Goal: Information Seeking & Learning: Learn about a topic

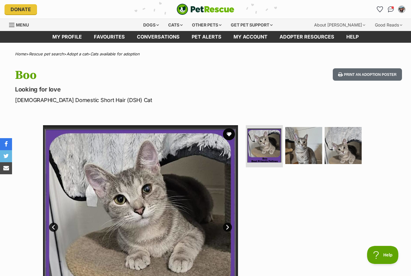
click at [227, 133] on button "favourite" at bounding box center [229, 134] width 12 height 12
click at [81, 52] on link "Adopt a cat" at bounding box center [76, 53] width 21 height 5
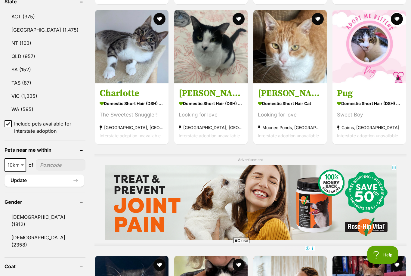
scroll to position [338, 0]
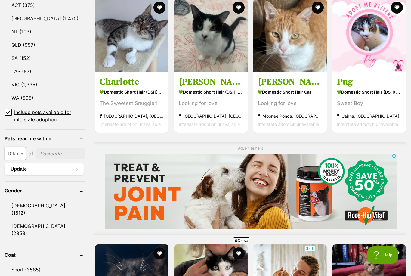
click at [20, 160] on span at bounding box center [23, 153] width 6 height 13
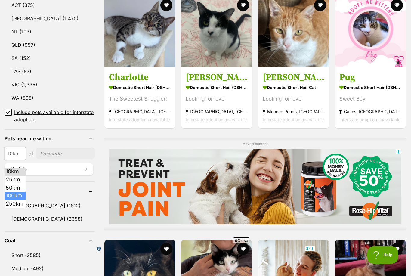
select select "100"
click at [59, 155] on input"] "postcode" at bounding box center [67, 153] width 56 height 11
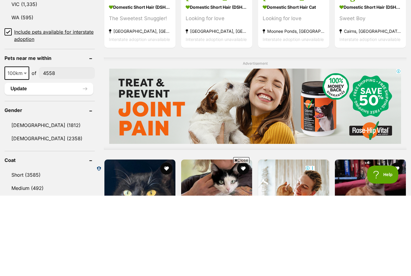
scroll to position [418, 0]
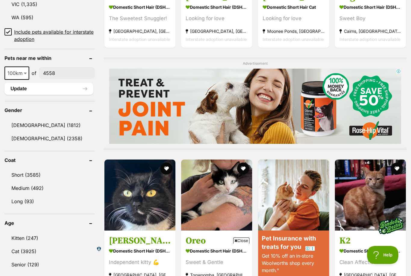
type input"] "4558"
click at [20, 87] on button "Update" at bounding box center [49, 89] width 89 height 12
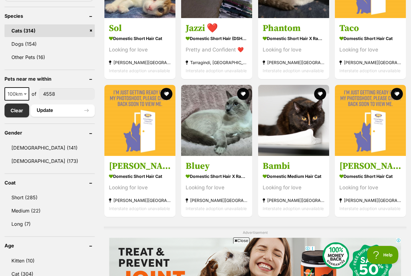
scroll to position [247, 0]
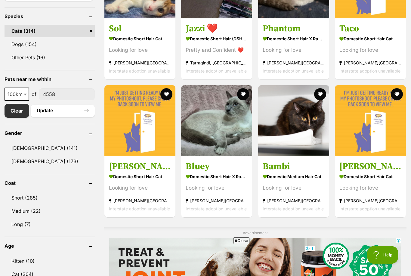
click at [205, 143] on img at bounding box center [216, 120] width 71 height 71
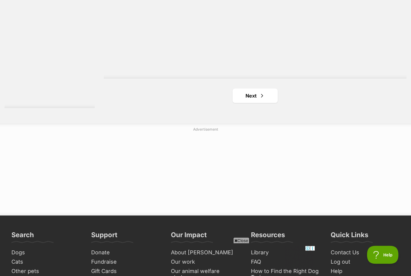
scroll to position [1066, 0]
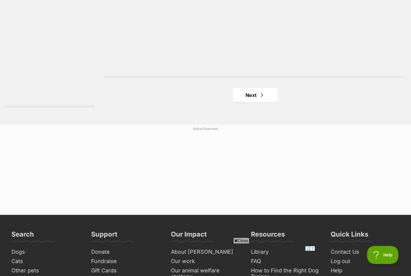
click at [255, 98] on link "Next" at bounding box center [254, 95] width 45 height 14
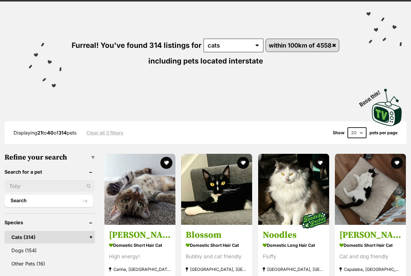
scroll to position [82, 0]
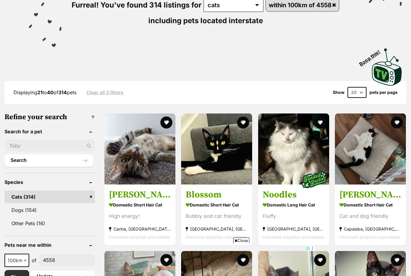
click at [244, 243] on span "Close" at bounding box center [241, 240] width 16 height 6
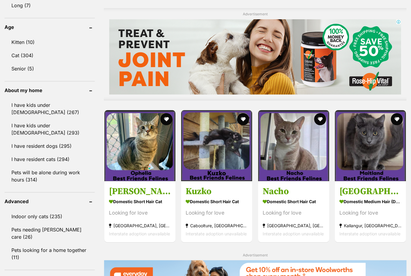
scroll to position [466, 0]
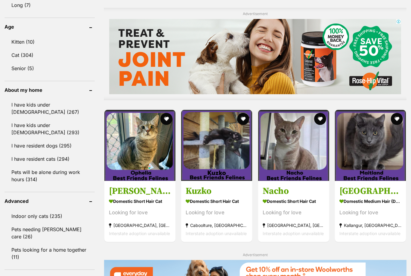
click at [282, 142] on img at bounding box center [293, 145] width 71 height 71
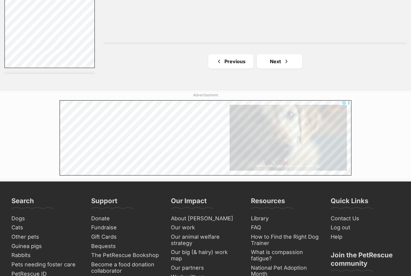
scroll to position [1100, 0]
click at [276, 61] on link "Next" at bounding box center [279, 61] width 45 height 14
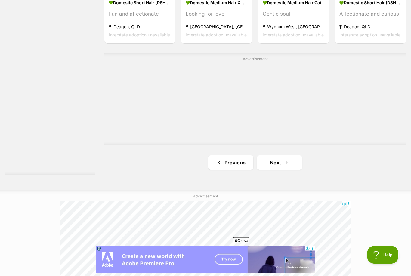
scroll to position [1037, 0]
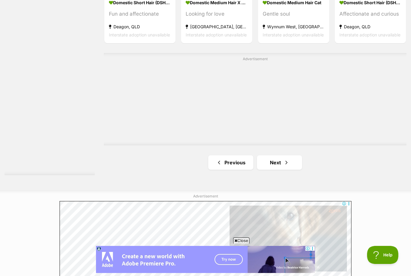
click at [277, 162] on link "Next" at bounding box center [279, 162] width 45 height 14
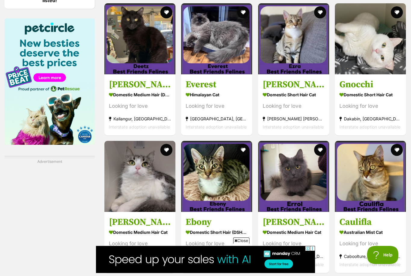
scroll to position [767, 0]
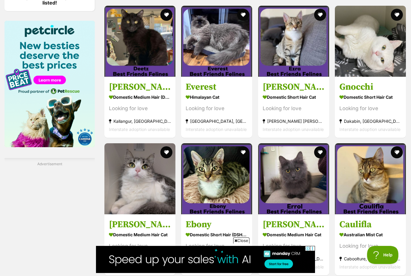
click at [355, 83] on h3 "Gnocchi" at bounding box center [370, 86] width 62 height 11
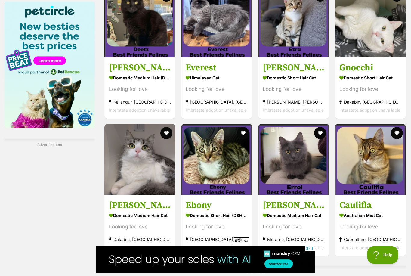
click at [124, 171] on img at bounding box center [139, 159] width 71 height 71
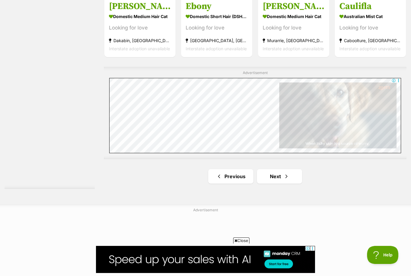
scroll to position [983, 0]
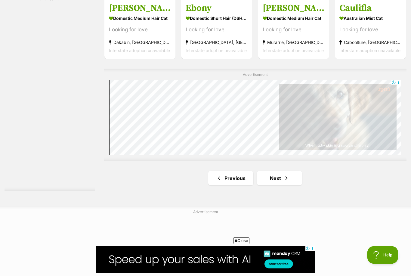
click at [269, 179] on link "Next" at bounding box center [279, 178] width 45 height 14
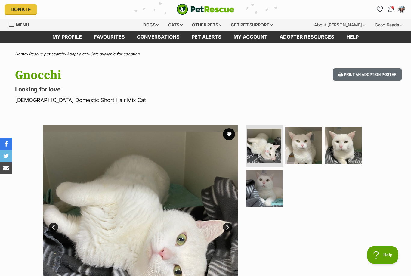
click at [302, 152] on img at bounding box center [303, 145] width 37 height 37
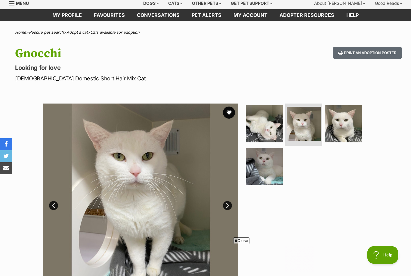
click at [272, 170] on img at bounding box center [264, 166] width 37 height 37
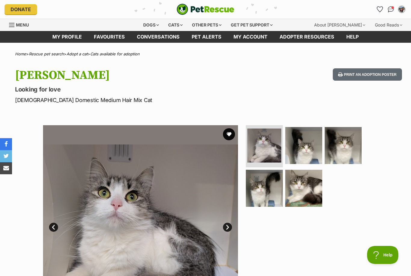
click at [263, 186] on img at bounding box center [264, 188] width 37 height 37
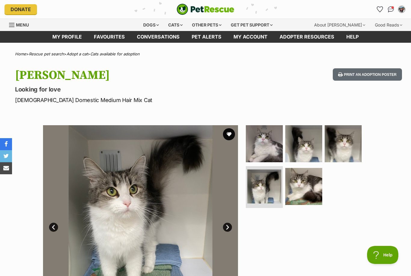
click at [300, 195] on img at bounding box center [303, 186] width 37 height 37
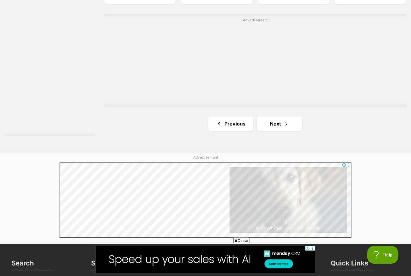
scroll to position [1038, 0]
click at [274, 122] on link "Next" at bounding box center [279, 123] width 45 height 14
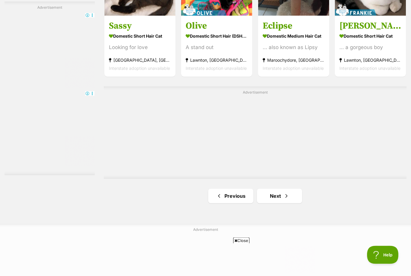
scroll to position [1006, 0]
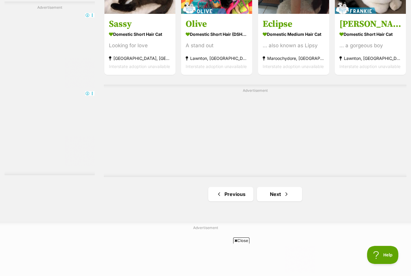
click at [289, 188] on link "Next" at bounding box center [279, 194] width 45 height 14
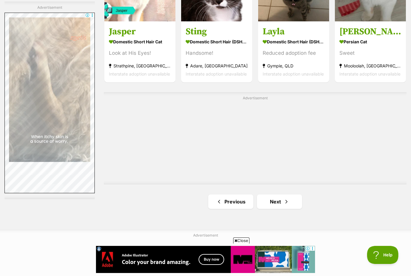
scroll to position [965, 0]
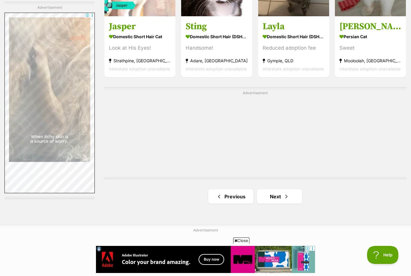
click at [278, 196] on link "Next" at bounding box center [279, 196] width 45 height 14
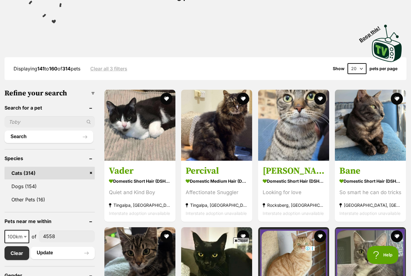
click at [356, 132] on img at bounding box center [370, 125] width 71 height 71
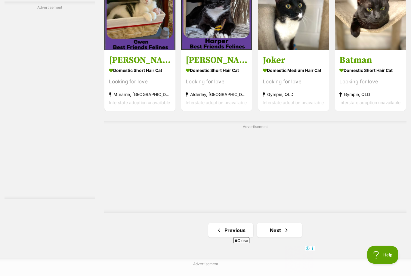
scroll to position [931, 0]
click at [272, 229] on link "Next" at bounding box center [279, 230] width 45 height 14
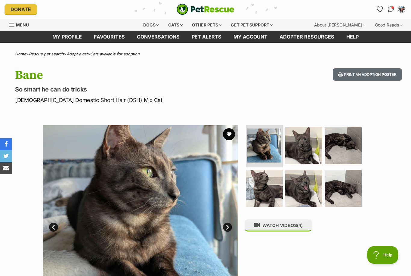
click at [297, 148] on img at bounding box center [303, 145] width 37 height 37
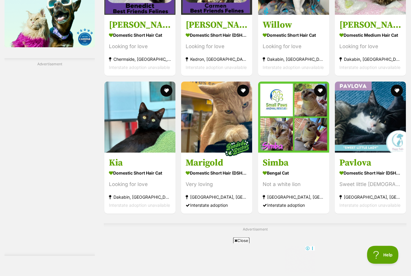
scroll to position [867, 0]
click at [216, 120] on img at bounding box center [216, 117] width 71 height 71
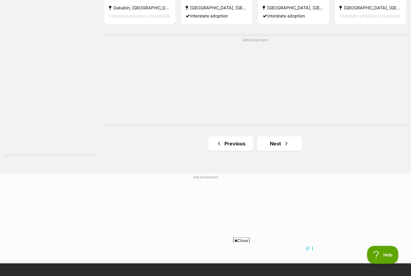
scroll to position [1056, 0]
click at [275, 143] on link "Next" at bounding box center [279, 143] width 45 height 14
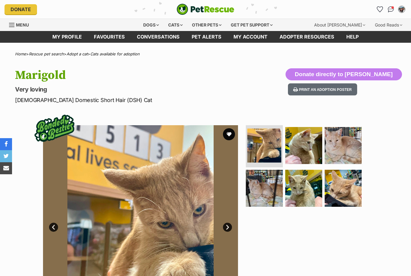
click at [300, 151] on img at bounding box center [303, 145] width 37 height 37
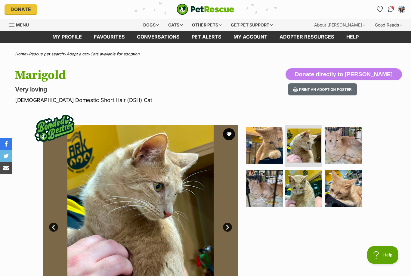
click at [257, 198] on img at bounding box center [264, 188] width 37 height 37
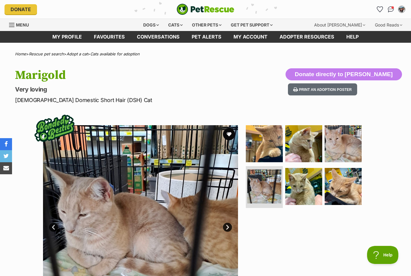
click at [300, 189] on img at bounding box center [303, 186] width 37 height 37
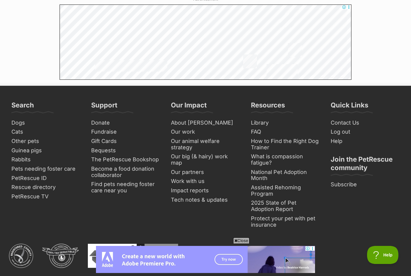
click at [239, 243] on span "Close" at bounding box center [241, 240] width 16 height 6
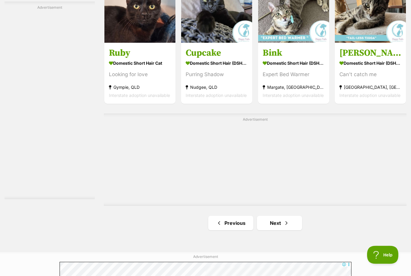
scroll to position [939, 0]
click at [272, 226] on link "Next" at bounding box center [279, 223] width 45 height 14
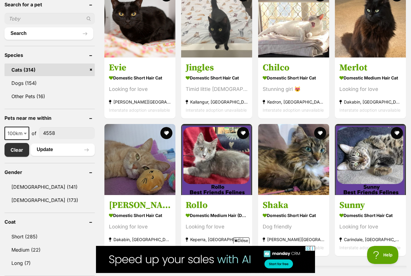
scroll to position [212, 0]
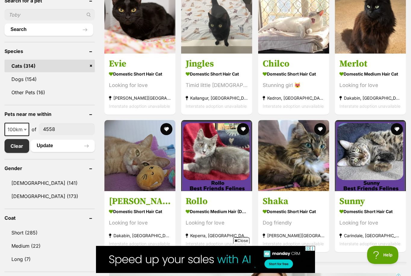
click at [208, 164] on img at bounding box center [216, 155] width 71 height 71
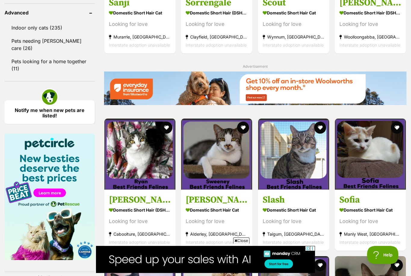
scroll to position [700, 0]
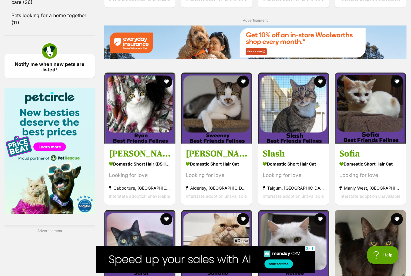
click at [371, 135] on img at bounding box center [370, 107] width 71 height 71
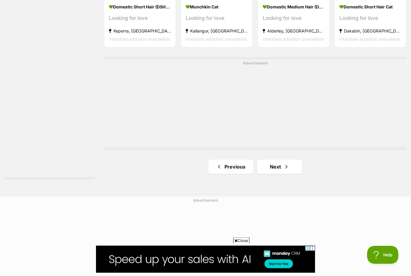
scroll to position [995, 0]
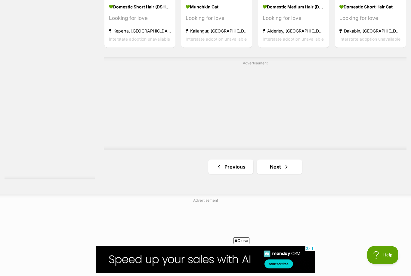
click at [294, 164] on link "Next" at bounding box center [279, 166] width 45 height 14
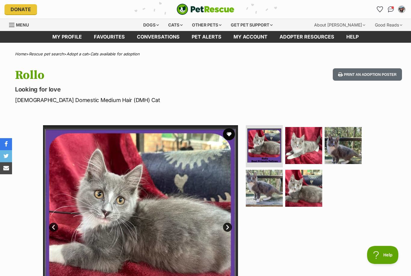
click at [300, 190] on img at bounding box center [303, 188] width 37 height 37
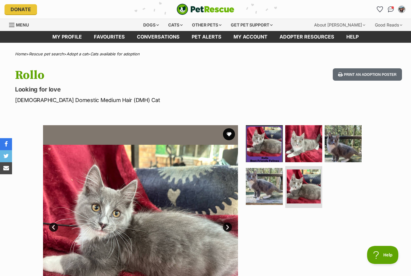
click at [259, 189] on img at bounding box center [264, 186] width 37 height 37
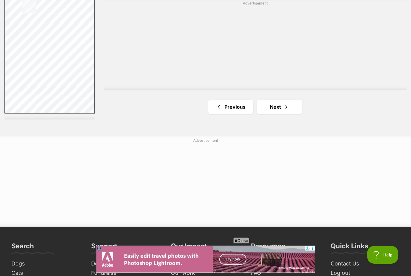
scroll to position [1093, 0]
click at [295, 111] on link "Next" at bounding box center [279, 107] width 45 height 14
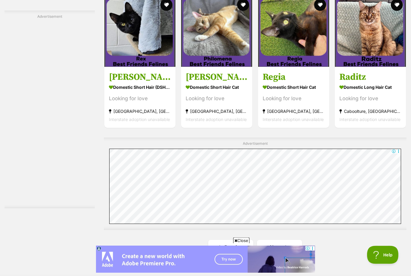
scroll to position [960, 0]
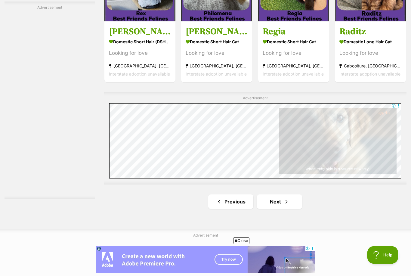
click at [287, 196] on link "Next" at bounding box center [279, 201] width 45 height 14
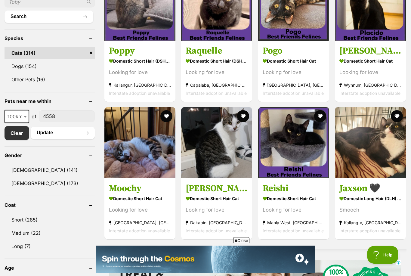
scroll to position [227, 0]
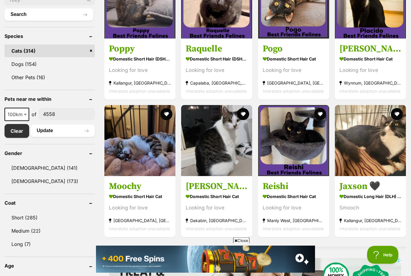
click at [146, 151] on img at bounding box center [139, 140] width 71 height 71
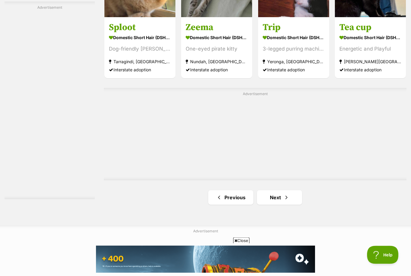
scroll to position [968, 0]
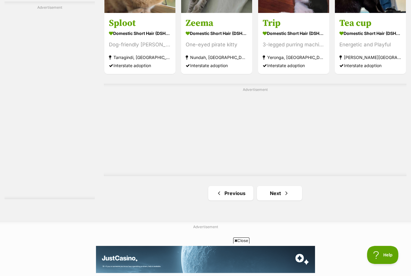
click at [291, 195] on link "Next" at bounding box center [279, 193] width 45 height 14
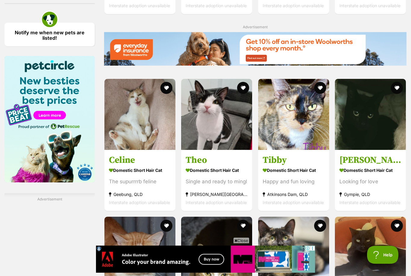
scroll to position [732, 0]
click at [373, 143] on img at bounding box center [370, 114] width 71 height 71
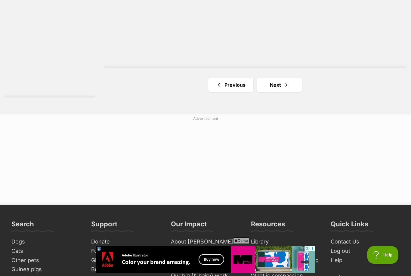
scroll to position [1114, 0]
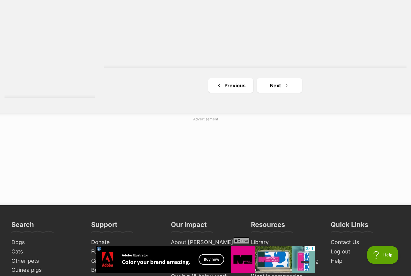
click at [296, 85] on link "Next" at bounding box center [279, 85] width 45 height 14
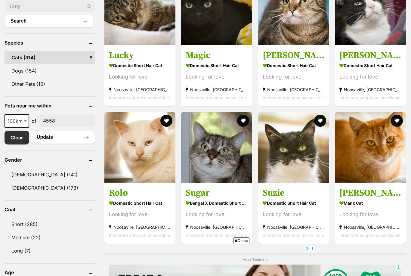
scroll to position [220, 0]
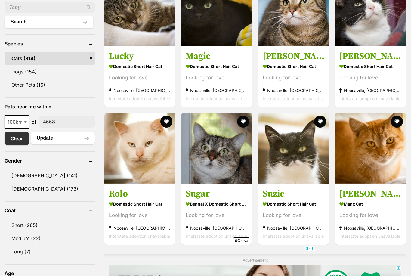
click at [20, 118] on span "100km" at bounding box center [16, 122] width 23 height 8
select select "250"
click at [52, 138] on button "Update" at bounding box center [63, 138] width 64 height 12
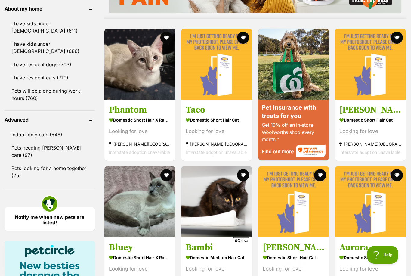
scroll to position [547, 0]
click at [150, 72] on img at bounding box center [139, 64] width 71 height 71
